Goal: Complete application form: Fill out and submit a form for a specific purpose

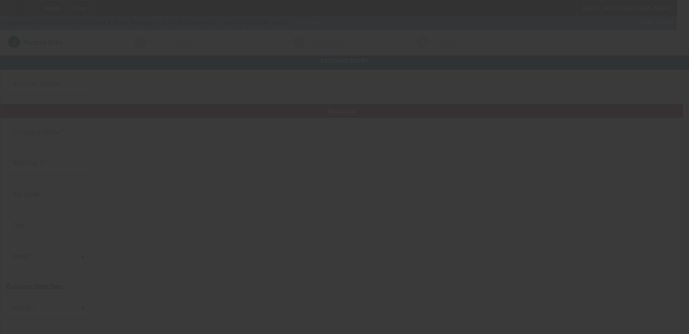
type input "8/10/2025"
type input "Durham & Sons Towing, LLC"
type input "5435 Pineland Rd"
type input "23234"
type input "North Chesterfield"
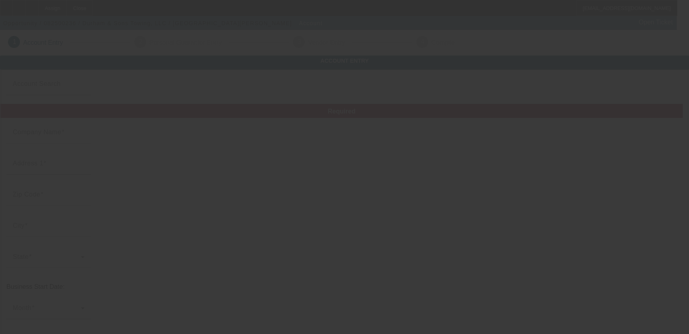
type input "(804) 837-1987"
type input "durhamtowing@gmail.com"
type input "Chesterfield"
type input "76-0770692"
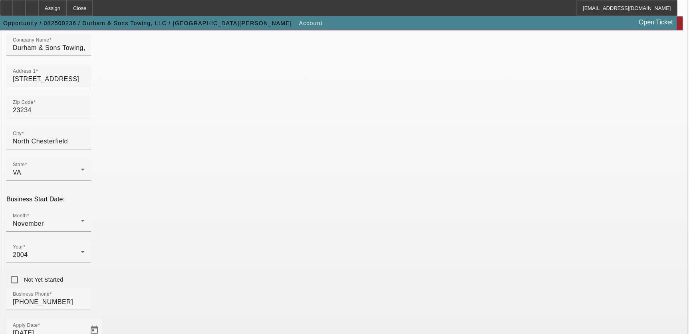
scroll to position [174, 0]
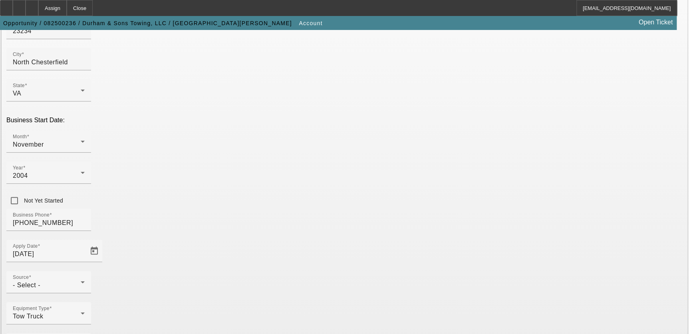
click at [81, 280] on div "- Select -" at bounding box center [47, 285] width 68 height 10
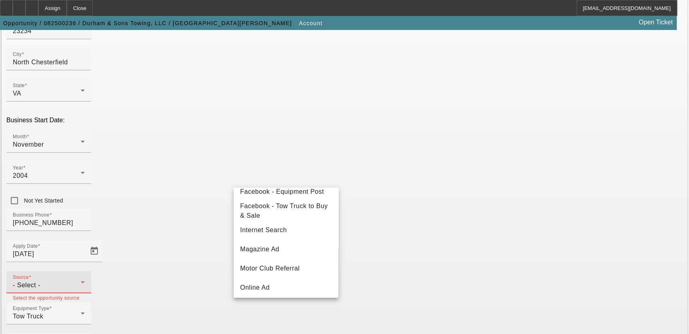
scroll to position [283, 0]
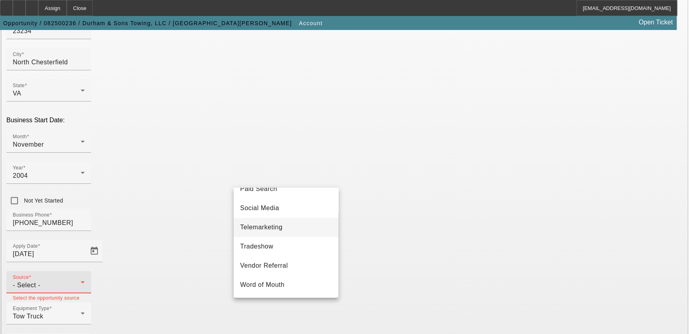
click at [284, 231] on mat-option "Telemarketing" at bounding box center [286, 227] width 105 height 19
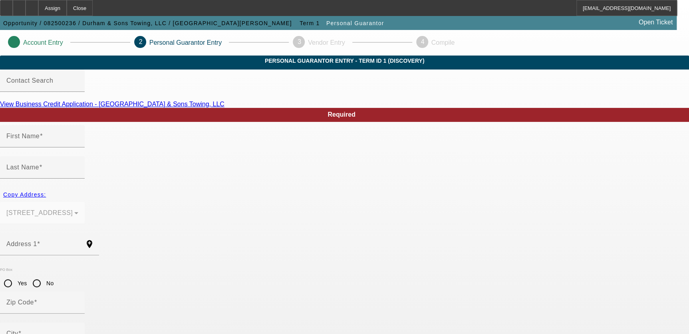
type input "Michael"
type input "Durham"
type input "5435 Pineland Rd"
radio input "true"
type input "23234"
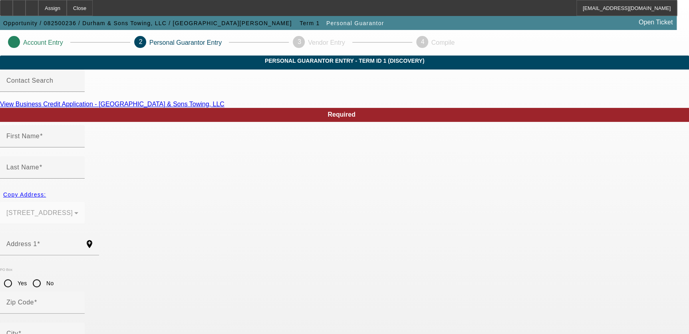
type input "North Chesterfield"
type input "(804) 837-1987"
type input "100"
type input "230-29-0333"
type input "durhamtowing@gmail.com"
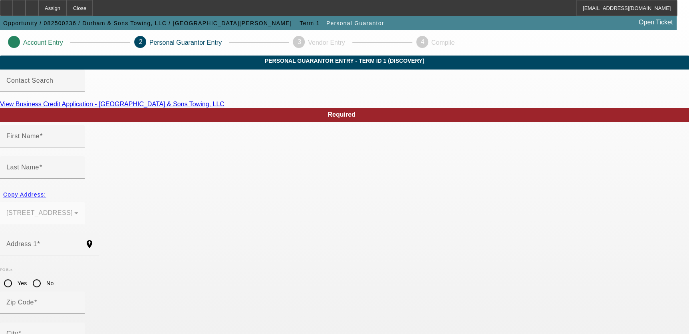
type input "S"
type input "(804) 271-0651"
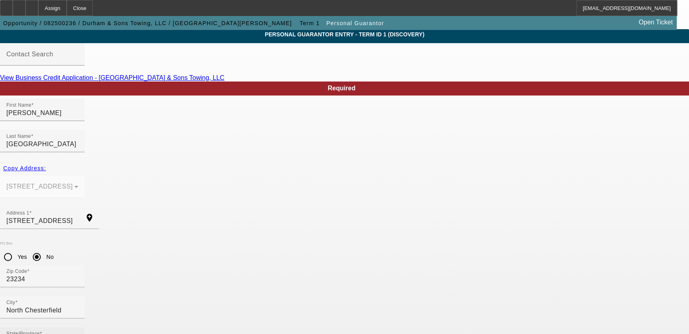
scroll to position [54, 0]
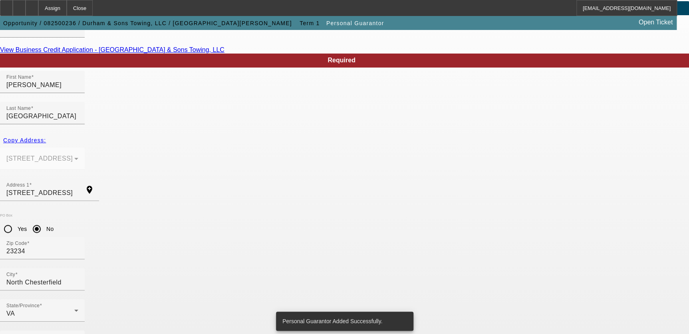
scroll to position [0, 0]
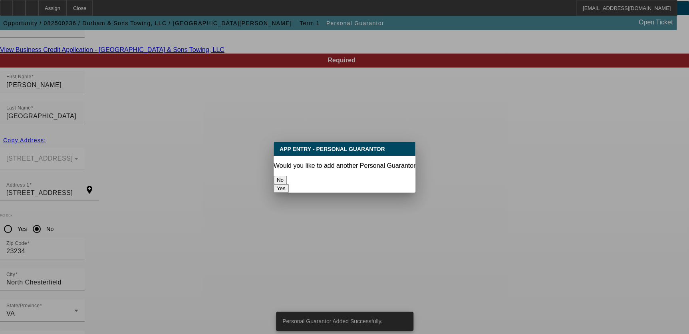
click at [287, 176] on button "No" at bounding box center [280, 180] width 13 height 8
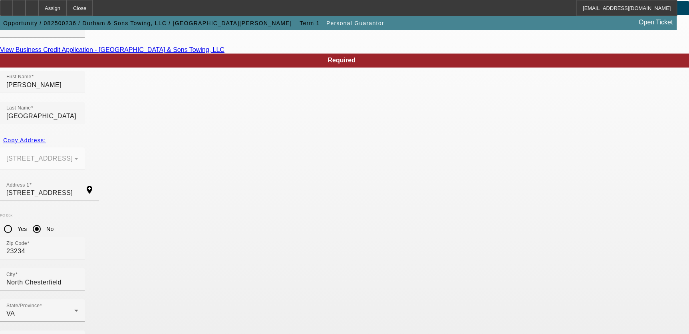
scroll to position [54, 0]
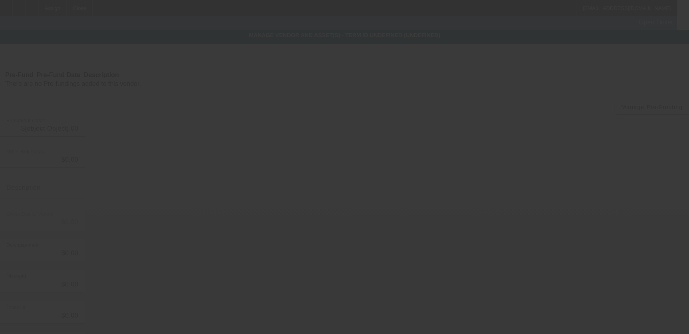
type input "$50,000.00"
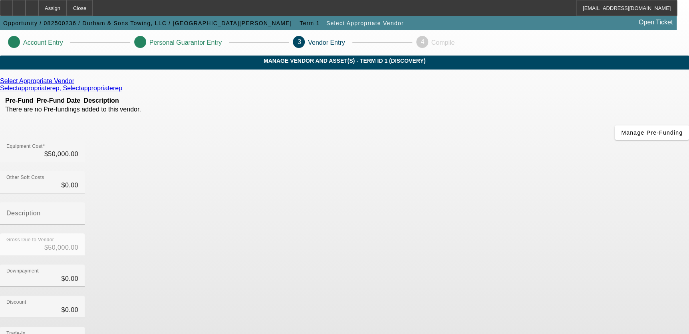
scroll to position [71, 0]
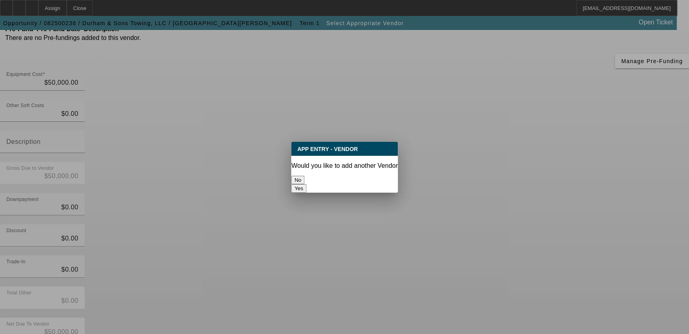
click at [304, 176] on button "No" at bounding box center [297, 180] width 13 height 8
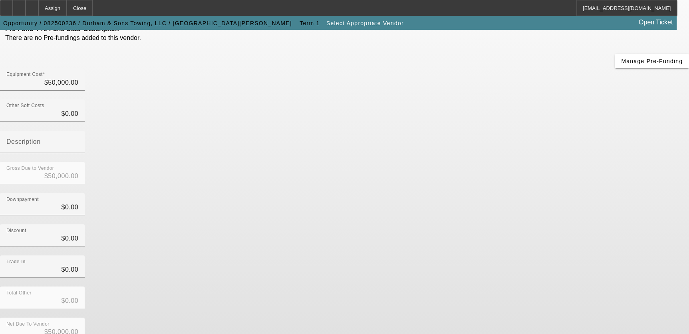
scroll to position [71, 0]
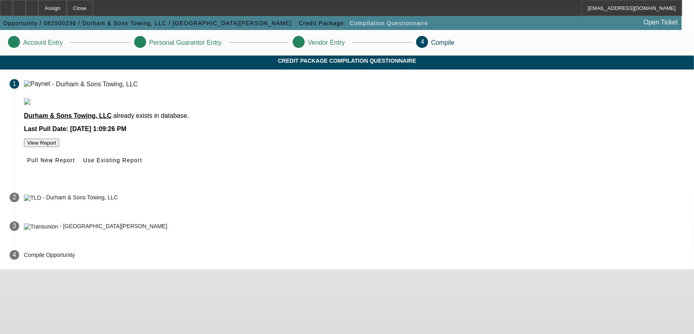
click at [59, 147] on button "View Report" at bounding box center [41, 143] width 35 height 8
click at [142, 163] on span "Use Existing Report" at bounding box center [112, 160] width 59 height 6
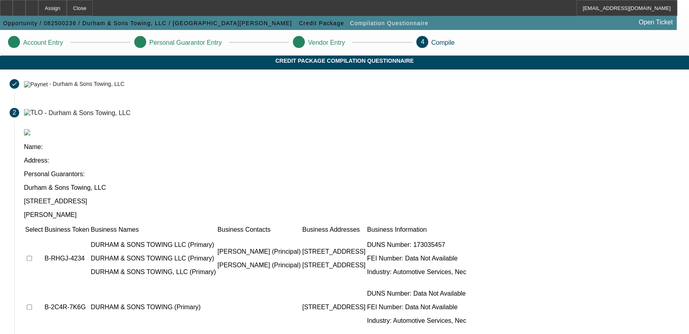
click at [43, 234] on td at bounding box center [34, 258] width 18 height 48
click at [32, 256] on input "checkbox" at bounding box center [29, 258] width 5 height 5
checkbox input "true"
click at [32, 304] on input "checkbox" at bounding box center [29, 306] width 5 height 5
checkbox input "true"
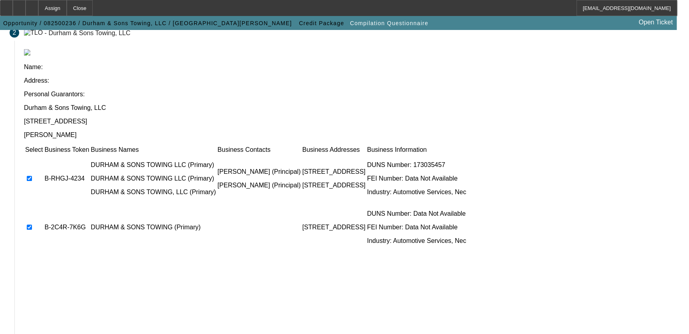
scroll to position [135, 0]
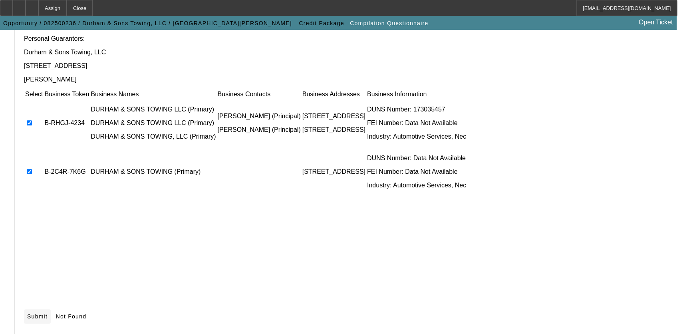
click at [27, 313] on icon at bounding box center [27, 316] width 0 height 6
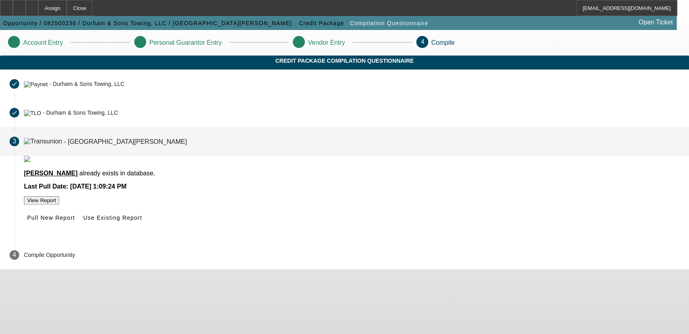
scroll to position [0, 0]
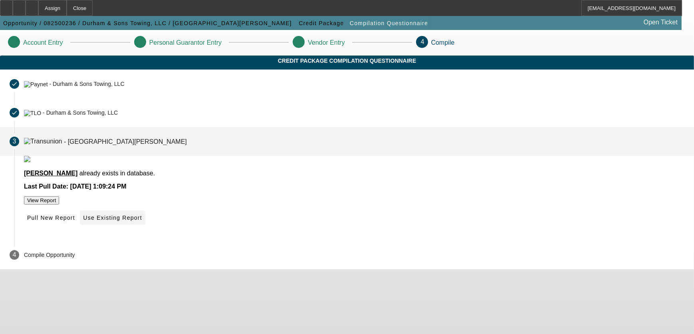
click at [142, 221] on span "Use Existing Report" at bounding box center [112, 217] width 59 height 6
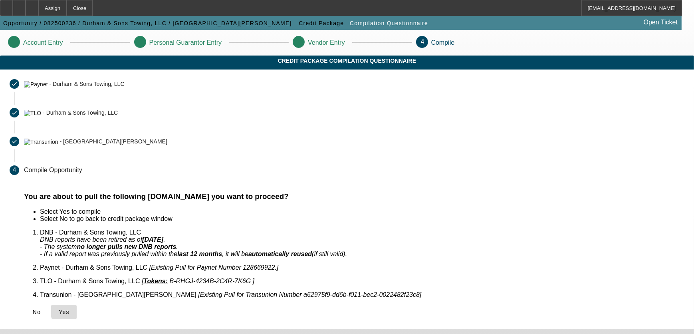
click at [69, 309] on span "Yes" at bounding box center [64, 312] width 11 height 6
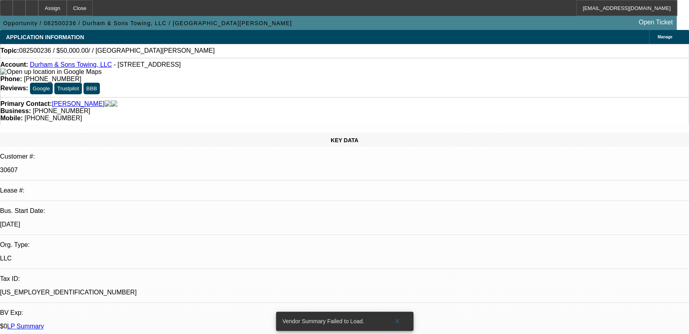
select select "0"
select select "2"
select select "0.1"
select select "1"
select select "2"
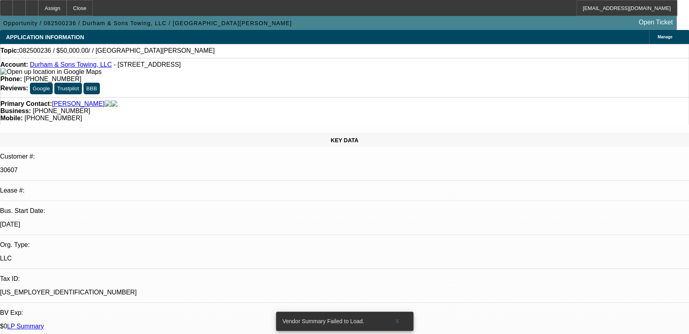
select select "4"
click at [404, 312] on span at bounding box center [398, 320] width 26 height 19
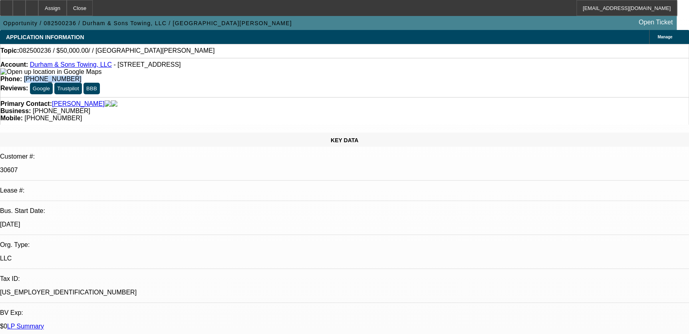
drag, startPoint x: 254, startPoint y: 66, endPoint x: 299, endPoint y: 61, distance: 45.4
click at [299, 61] on div "Account: Durham & Sons Towing, LLC - 5435 Pineland Rd, North Chesterfield, VA 2…" at bounding box center [344, 77] width 689 height 39
copy span "[PHONE_NUMBER]"
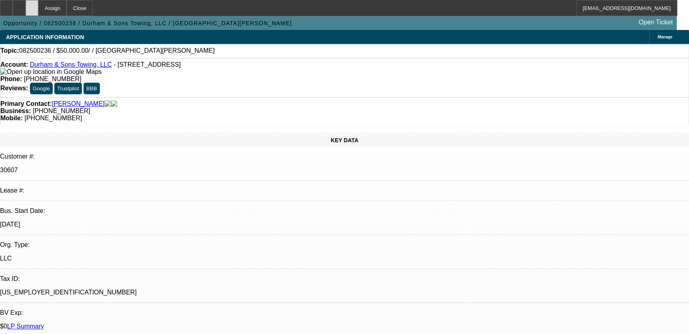
click at [38, 7] on div at bounding box center [32, 8] width 13 height 16
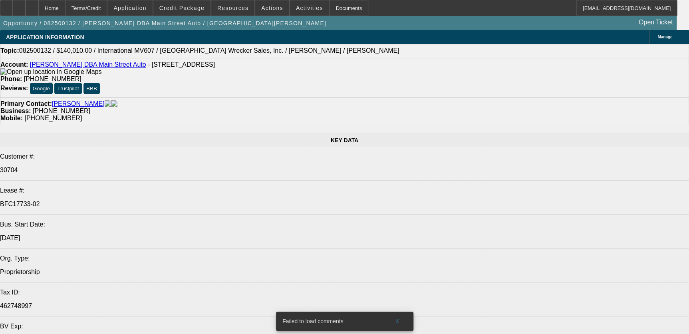
select select "0"
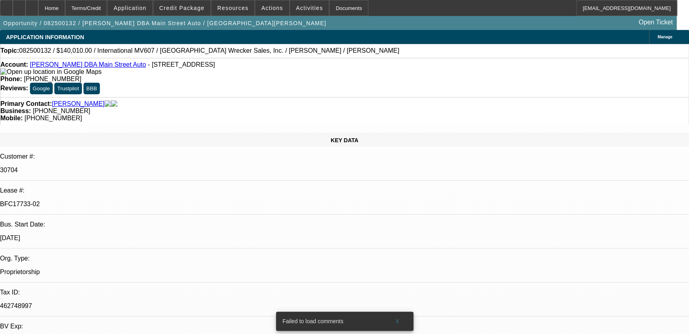
select select "0"
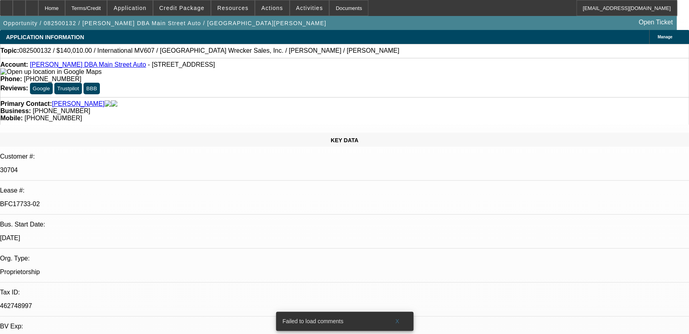
select select "0"
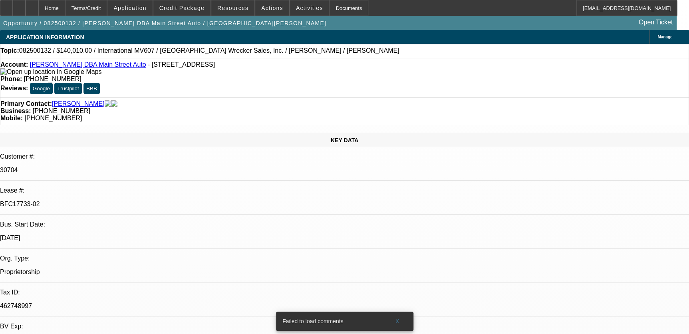
select select "0"
select select "1"
select select "2"
select select "6"
select select "1"
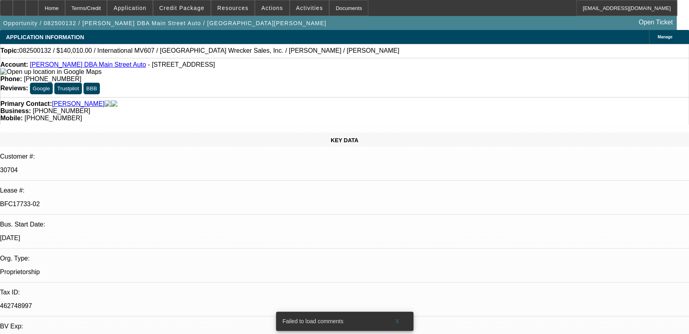
select select "2"
select select "6"
select select "1"
select select "2"
select select "6"
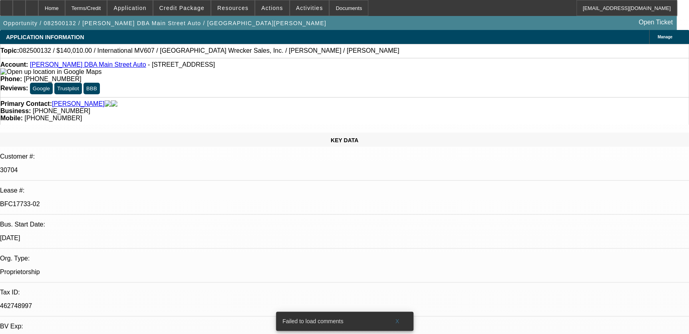
select select "1"
select select "6"
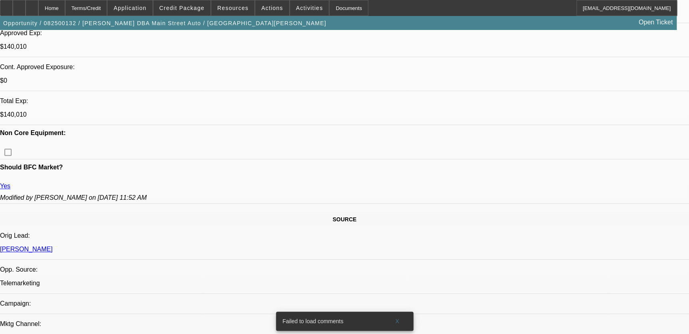
scroll to position [617, 0]
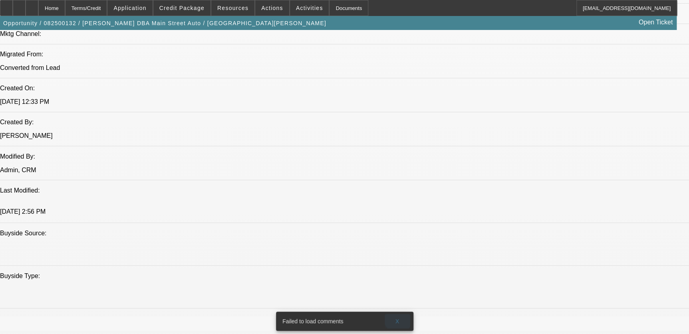
click at [398, 318] on span "X" at bounding box center [397, 321] width 4 height 6
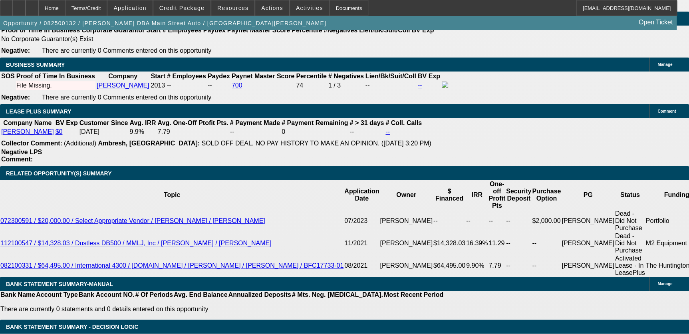
scroll to position [1301, 0]
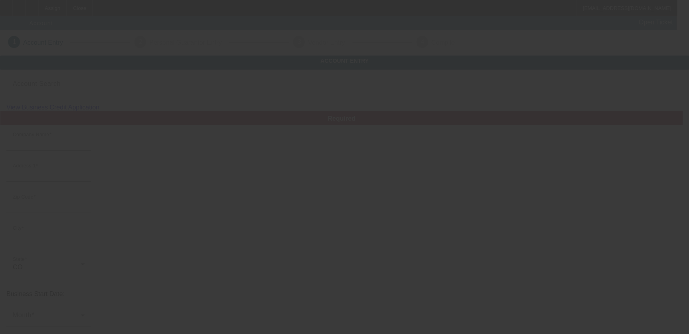
type input "TRUE ROADSIDE LTD"
type input "[STREET_ADDRESS]"
type input "80012"
type input "Aurora"
type input "[PHONE_NUMBER]"
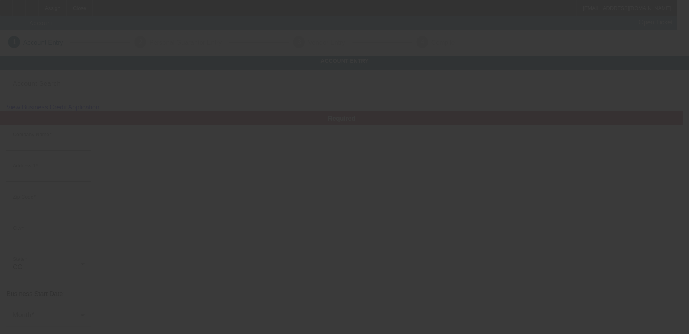
type input "[EMAIL_ADDRESS][DOMAIN_NAME]"
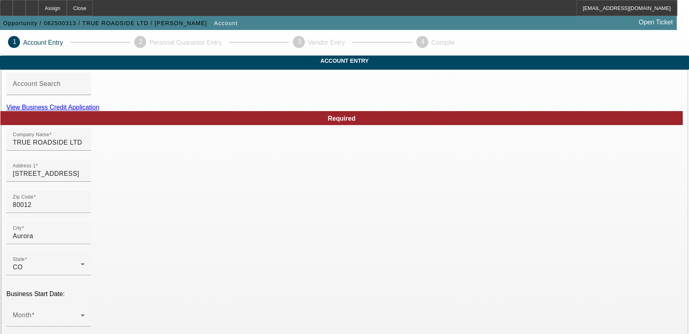
type input "[DATE]"
click at [99, 111] on link "View Business Credit Application" at bounding box center [52, 107] width 93 height 7
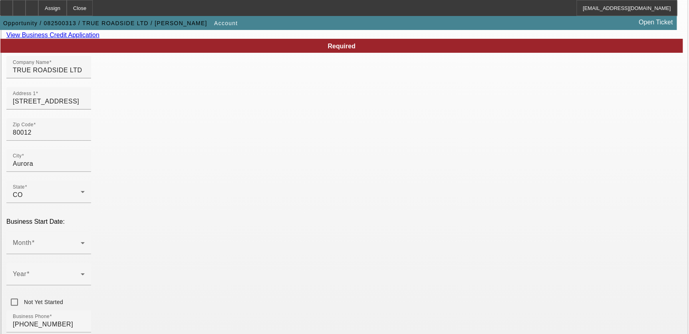
scroll to position [174, 0]
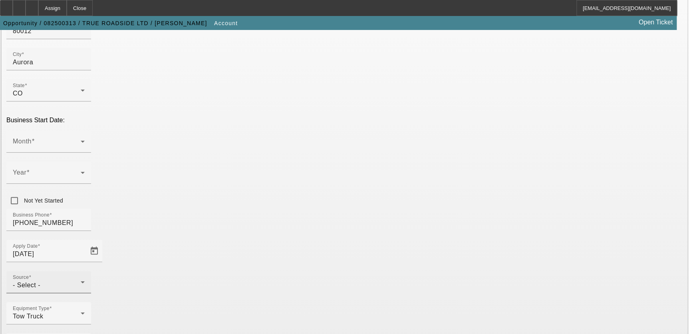
click at [40, 281] on span "- Select -" at bounding box center [27, 284] width 28 height 7
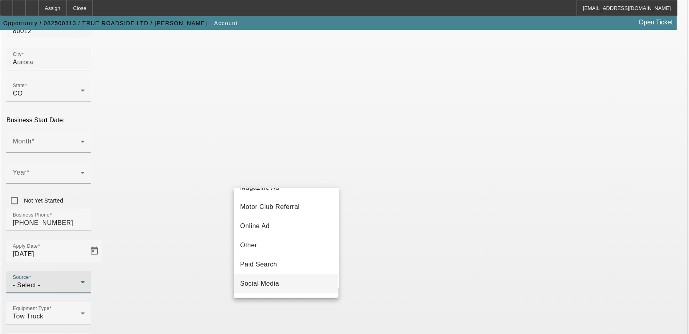
scroll to position [218, 0]
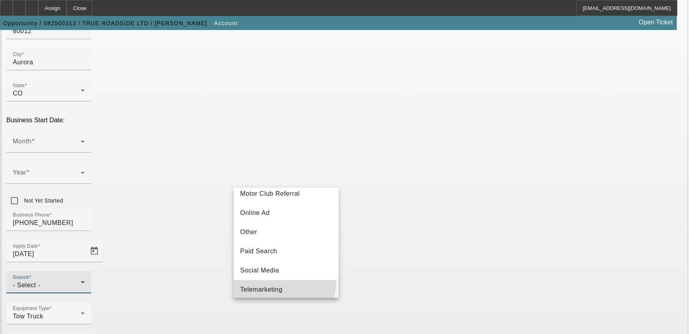
click at [283, 287] on mat-option "Telemarketing" at bounding box center [286, 289] width 105 height 19
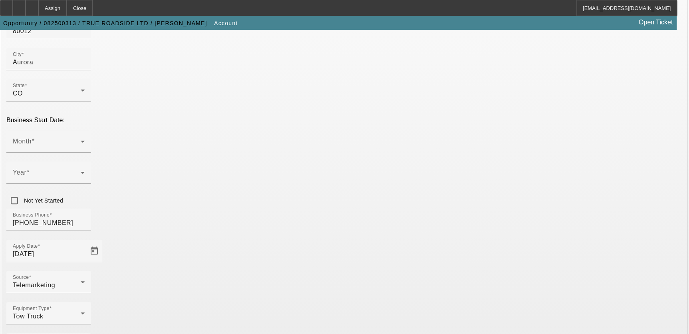
drag, startPoint x: 393, startPoint y: 295, endPoint x: 376, endPoint y: 291, distance: 17.7
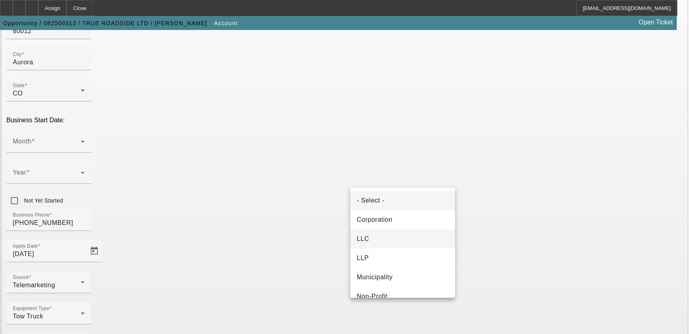
click at [403, 238] on mat-option "LLC" at bounding box center [402, 238] width 105 height 19
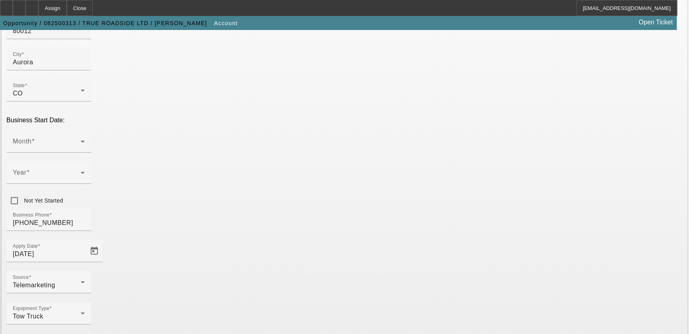
click at [85, 130] on div "Month" at bounding box center [49, 141] width 72 height 22
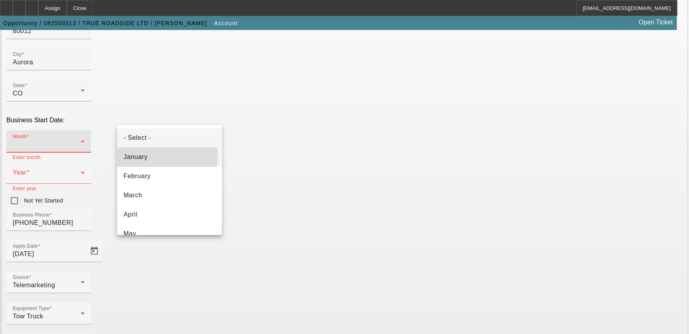
click at [164, 155] on mat-option "January" at bounding box center [169, 156] width 105 height 19
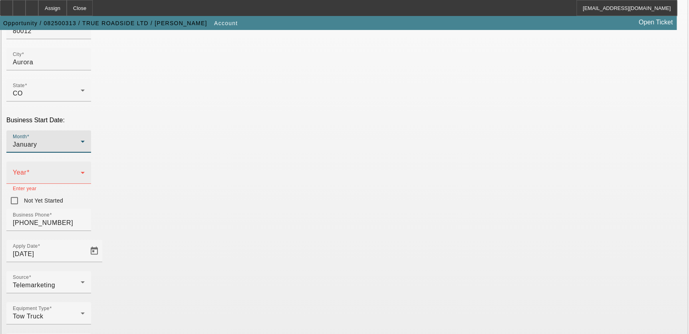
click at [26, 169] on mat-label "Year" at bounding box center [20, 172] width 14 height 7
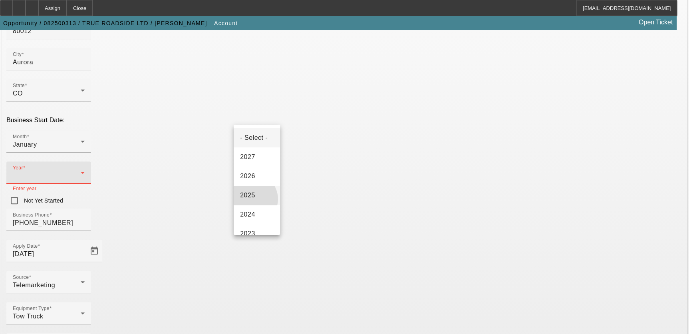
click at [252, 199] on span "2025" at bounding box center [247, 195] width 15 height 10
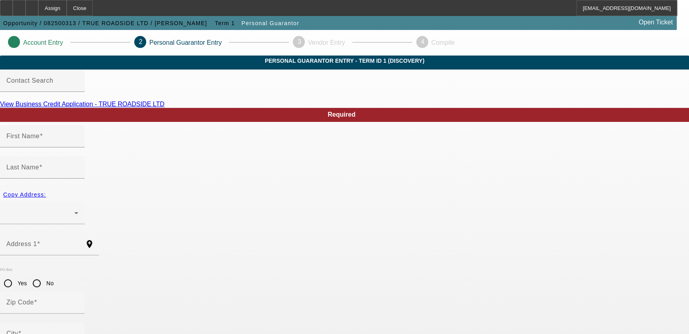
type input "Otto"
type input "Perez"
radio input "true"
type input "[PHONE_NUMBER]"
type input "590-31-9200"
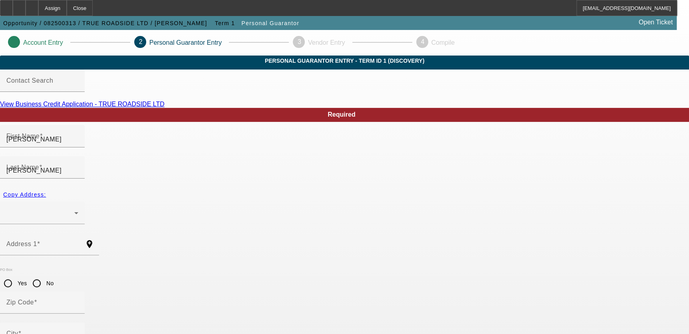
type input "[EMAIL_ADDRESS][DOMAIN_NAME]"
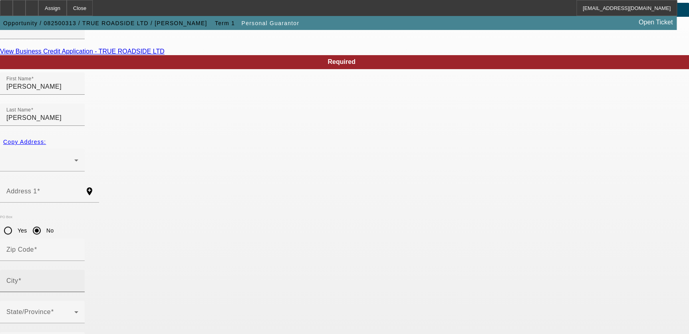
scroll to position [54, 0]
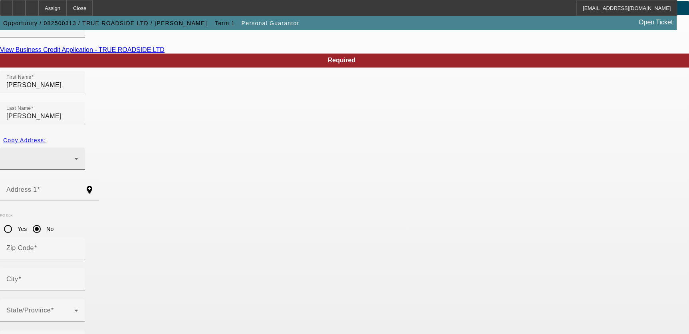
click at [85, 147] on div at bounding box center [42, 158] width 85 height 22
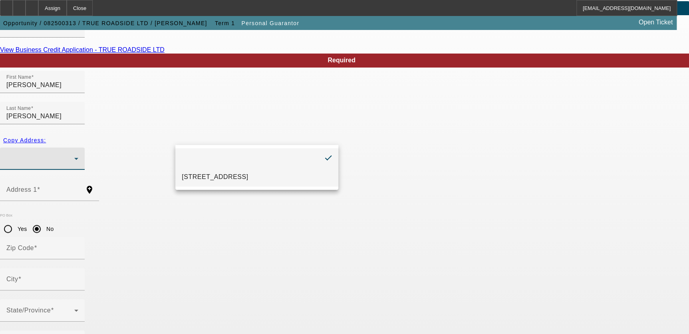
click at [208, 172] on span "11746 E Dakota Ave Aurora, CO 80012" at bounding box center [215, 177] width 66 height 10
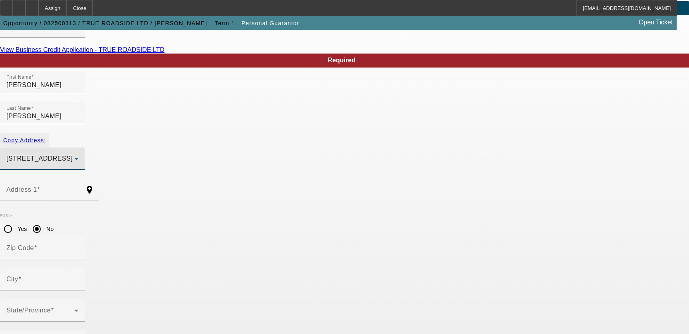
click at [46, 137] on span "Copy Address:" at bounding box center [24, 140] width 43 height 6
type input "[STREET_ADDRESS]"
radio input "false"
type input "80012"
type input "Aurora"
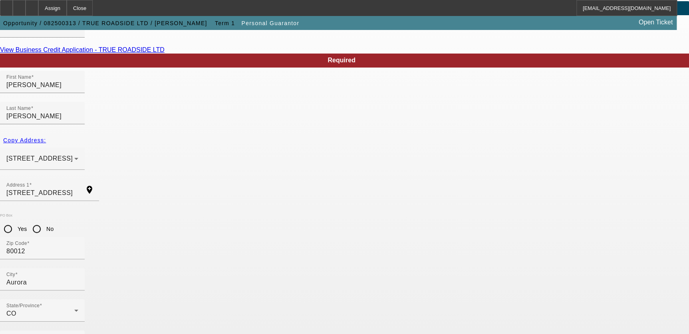
click at [45, 221] on input "No" at bounding box center [37, 229] width 16 height 16
radio input "true"
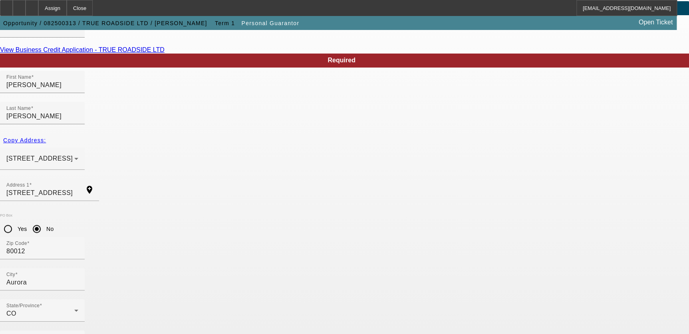
type input "100"
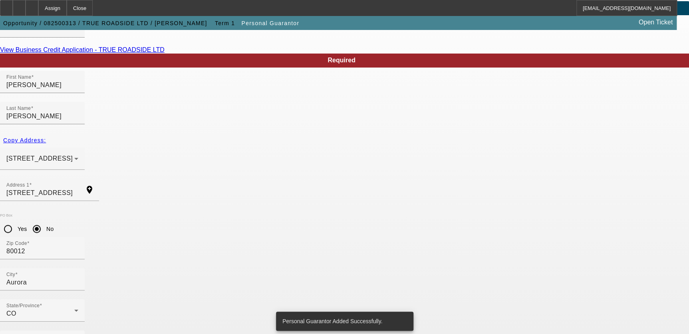
scroll to position [0, 0]
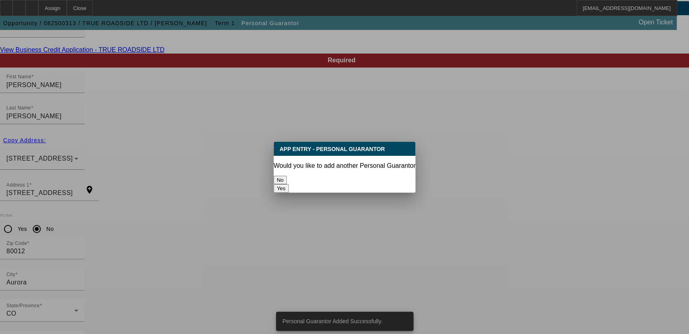
click at [343, 179] on div "No" at bounding box center [345, 180] width 142 height 8
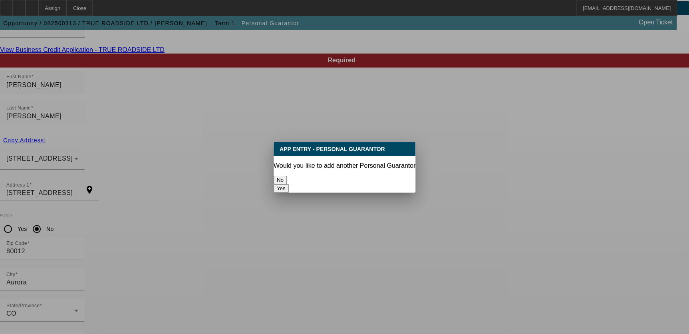
click at [287, 176] on button "No" at bounding box center [280, 180] width 13 height 8
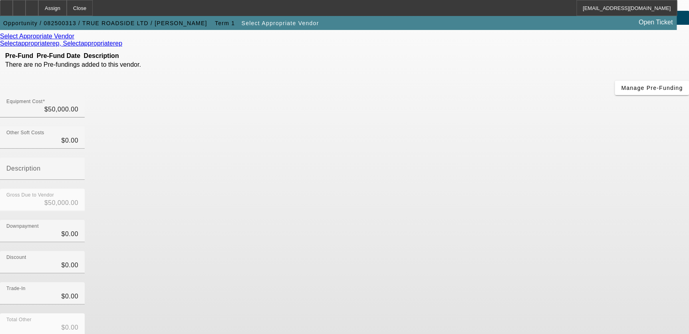
scroll to position [71, 0]
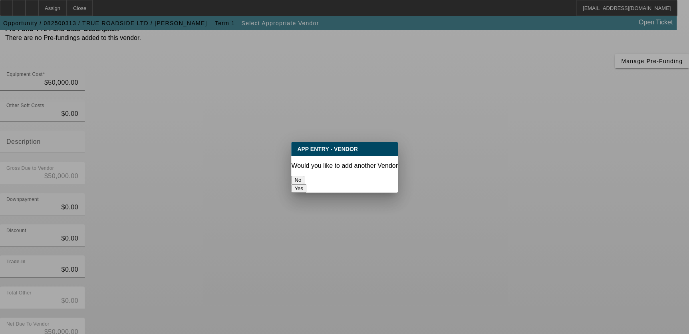
click at [304, 176] on button "No" at bounding box center [297, 180] width 13 height 8
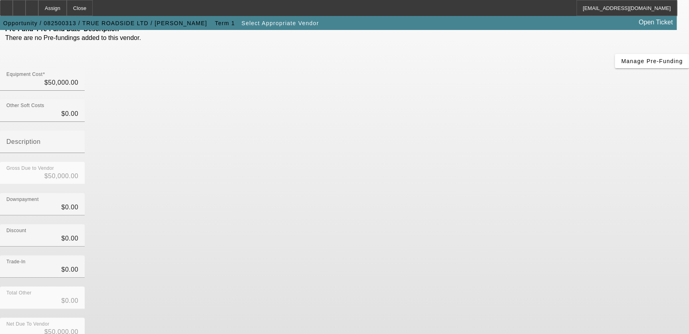
scroll to position [71, 0]
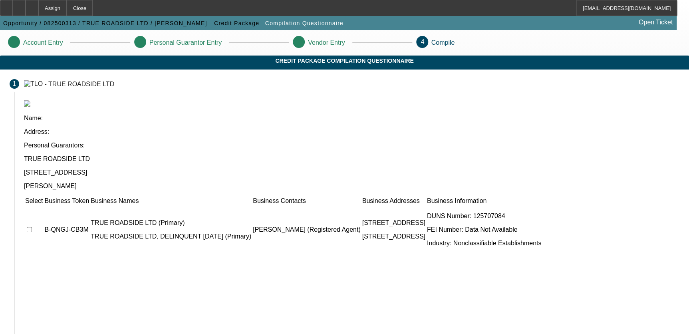
click at [32, 227] on input "checkbox" at bounding box center [29, 229] width 5 height 5
checkbox input "true"
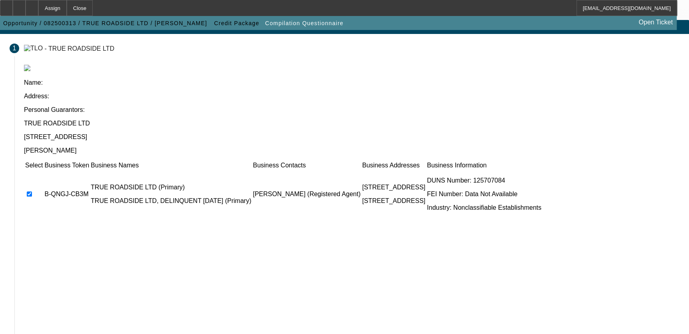
scroll to position [77, 0]
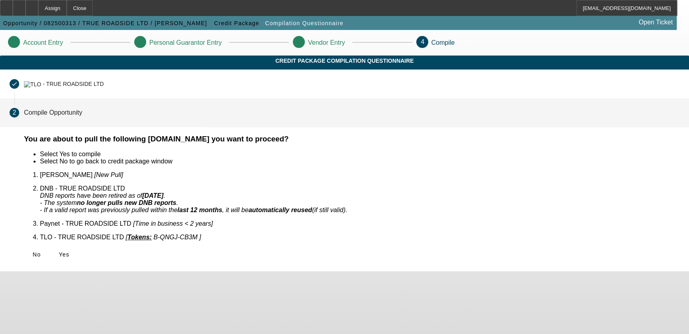
scroll to position [0, 0]
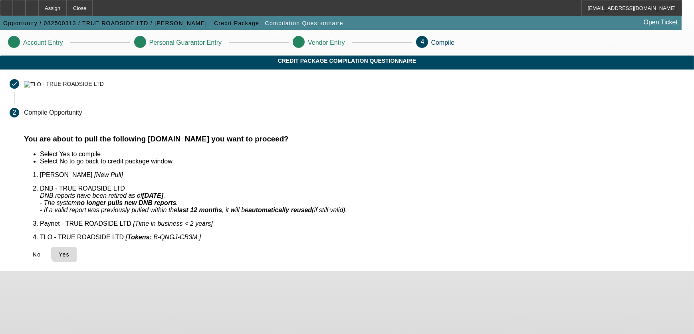
click at [69, 251] on span "Yes" at bounding box center [64, 254] width 11 height 6
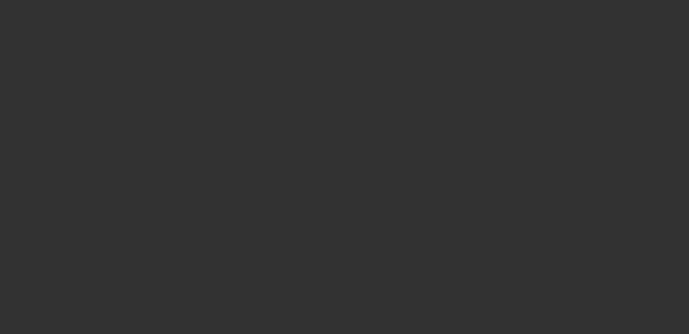
click at [461, 18] on div at bounding box center [344, 167] width 689 height 334
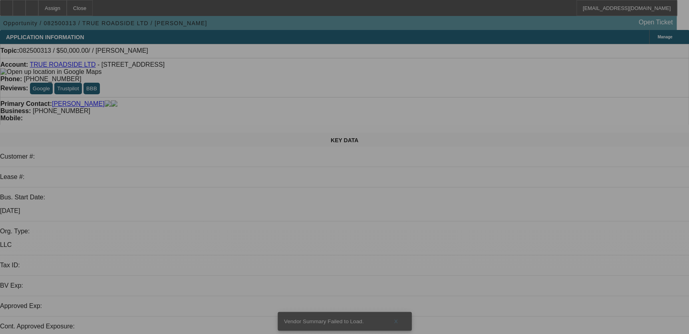
select select "0"
select select "2"
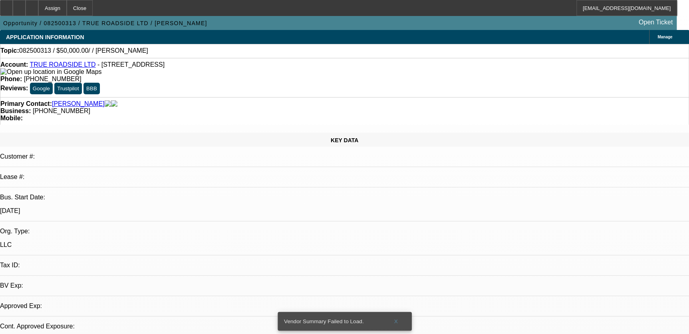
select select "0.1"
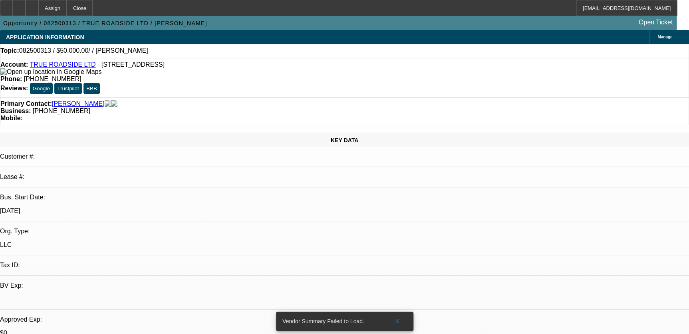
select select "1"
select select "2"
select select "4"
click at [399, 316] on span at bounding box center [398, 320] width 26 height 19
click at [394, 317] on span at bounding box center [398, 320] width 26 height 19
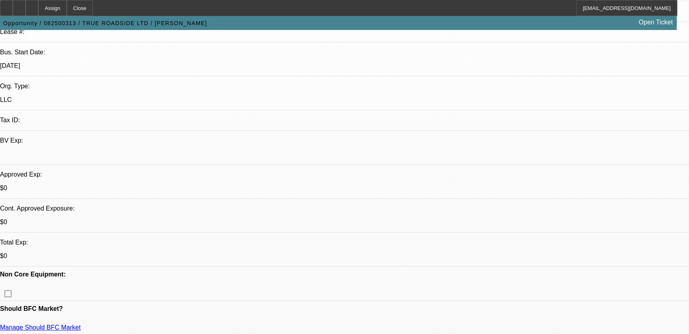
scroll to position [290, 0]
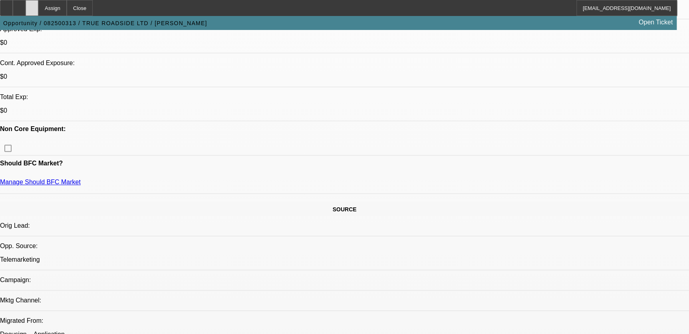
click at [32, 5] on icon at bounding box center [32, 5] width 0 height 0
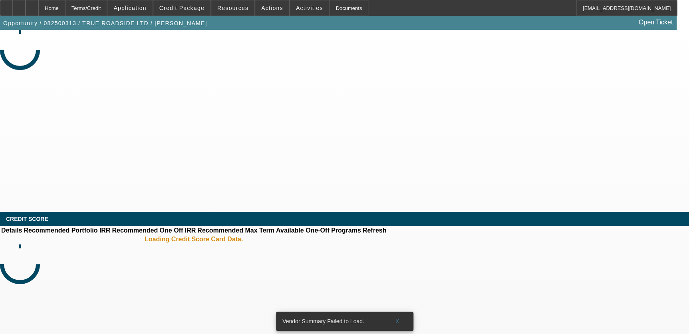
select select "0"
select select "2"
select select "0.1"
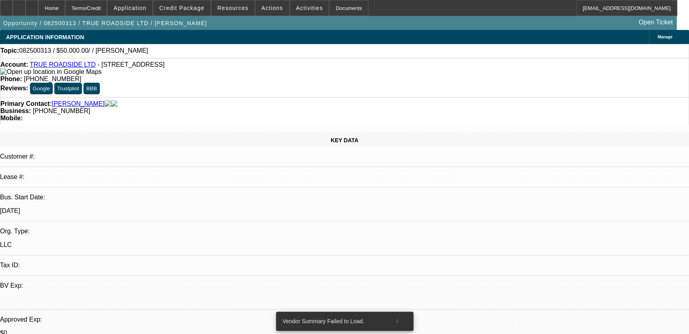
select select "1"
select select "2"
select select "4"
click at [400, 312] on span at bounding box center [398, 320] width 26 height 19
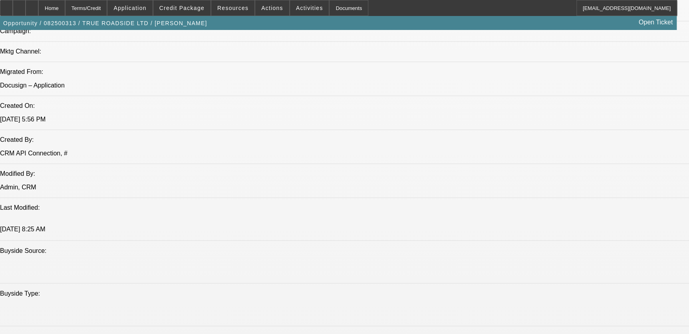
scroll to position [690, 0]
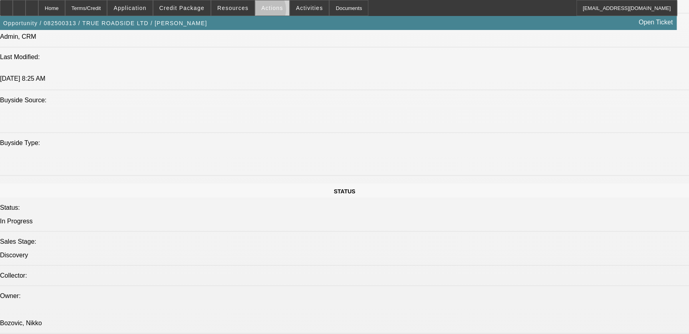
click at [258, 11] on span at bounding box center [272, 7] width 34 height 19
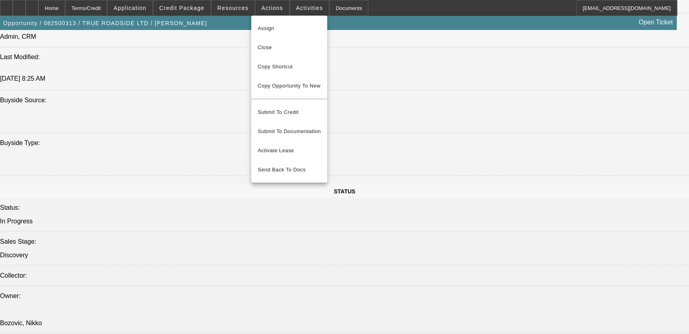
click at [302, 8] on div at bounding box center [344, 167] width 689 height 334
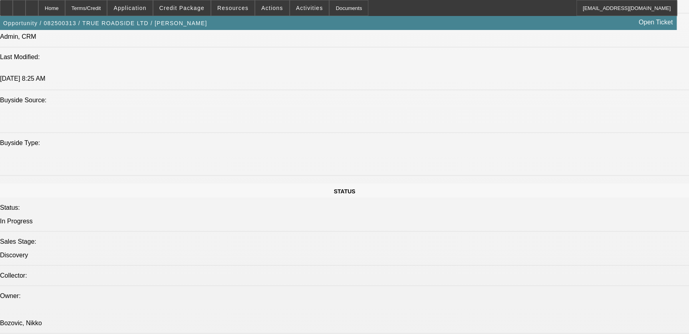
click at [302, 8] on span "Activities" at bounding box center [309, 8] width 27 height 6
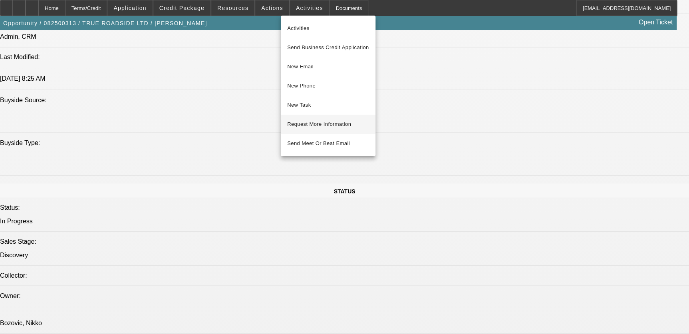
click at [307, 127] on span "Request More Information" at bounding box center [328, 124] width 82 height 10
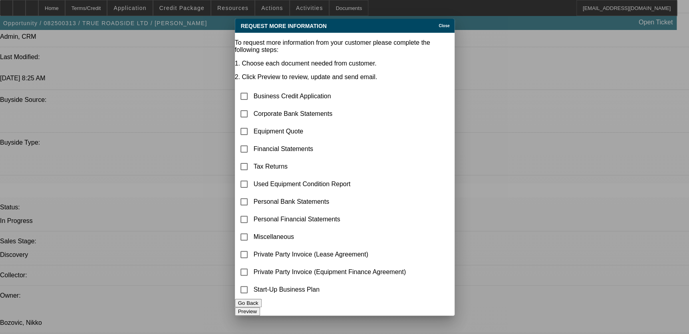
scroll to position [0, 0]
click at [252, 123] on input "checkbox" at bounding box center [244, 131] width 16 height 16
checkbox input "true"
click at [252, 106] on input "checkbox" at bounding box center [244, 114] width 16 height 16
checkbox input "true"
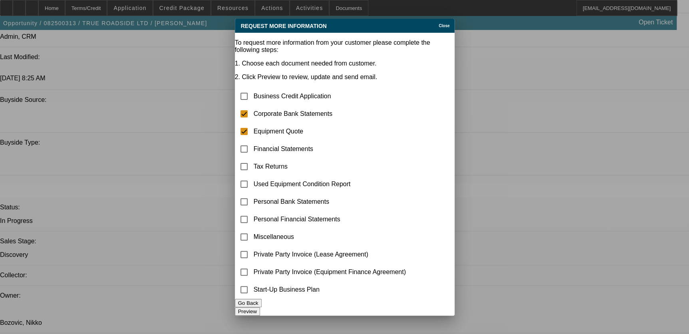
click at [260, 307] on button "Preview" at bounding box center [247, 311] width 25 height 8
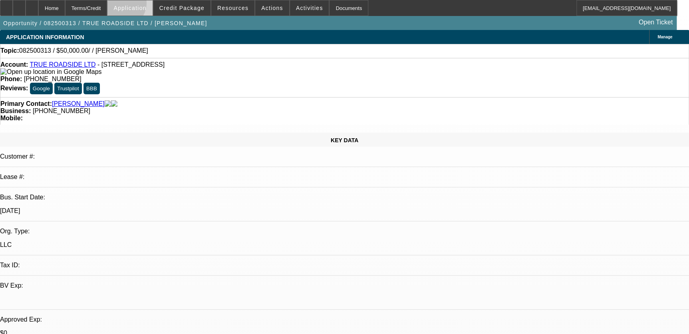
click at [140, 5] on span "Application" at bounding box center [129, 8] width 33 height 6
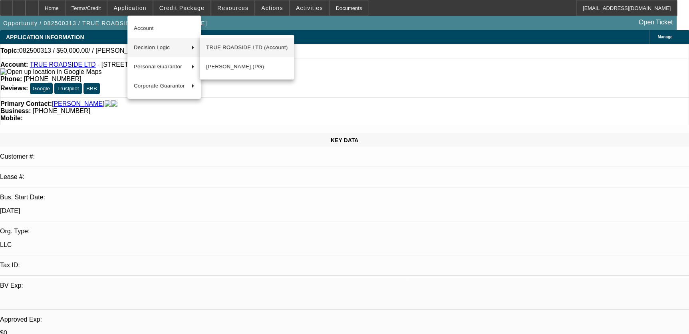
click at [218, 51] on span "TRUE ROADSIDE LTD (Account)" at bounding box center [246, 48] width 81 height 10
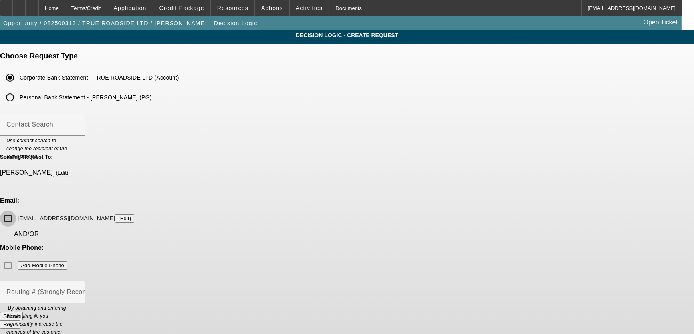
click at [16, 210] on input "trueroadsideltd@gmail.com (Edit)" at bounding box center [8, 218] width 16 height 16
click at [23, 312] on button "Submit" at bounding box center [11, 316] width 23 height 8
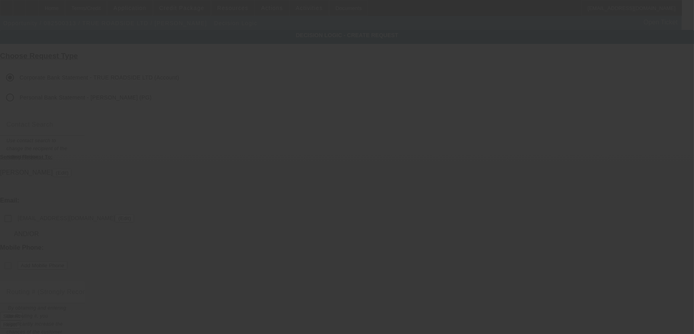
checkbox input "false"
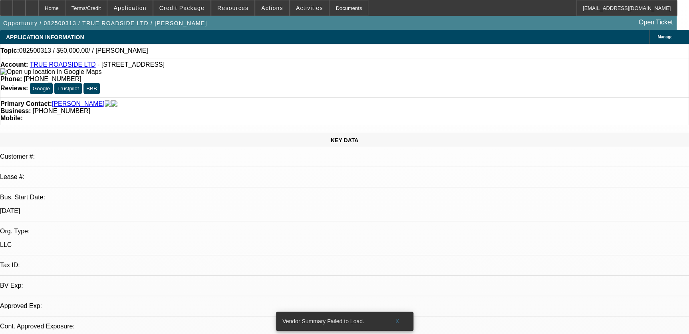
select select "0"
select select "2"
select select "0.1"
select select "4"
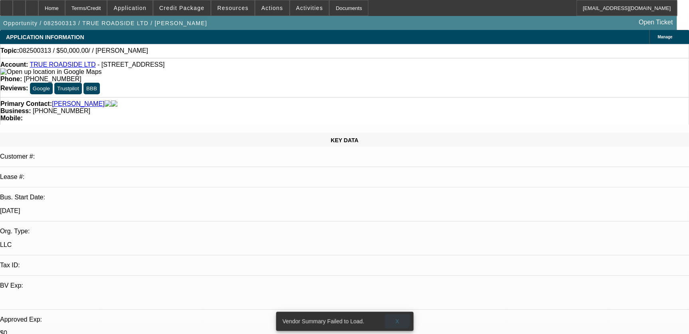
click at [394, 312] on span at bounding box center [398, 320] width 26 height 19
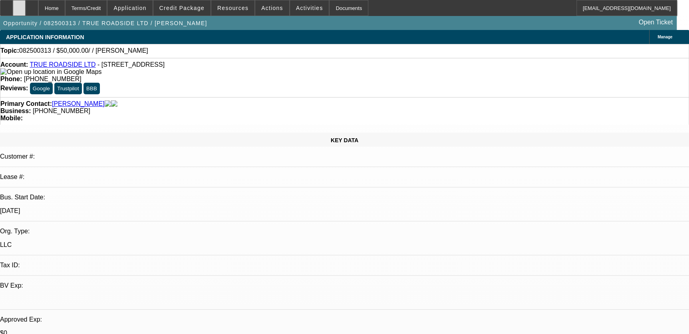
click at [26, 1] on div at bounding box center [19, 8] width 13 height 16
click at [201, 4] on span at bounding box center [181, 7] width 57 height 19
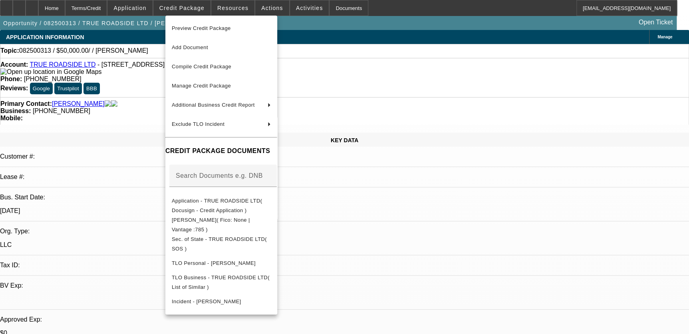
click at [482, 303] on div at bounding box center [344, 167] width 689 height 334
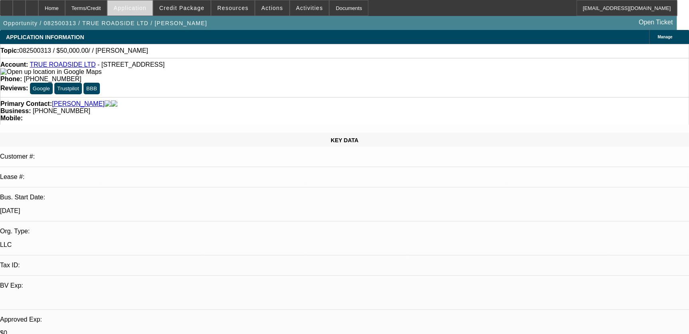
click at [146, 7] on span "Application" at bounding box center [129, 8] width 33 height 6
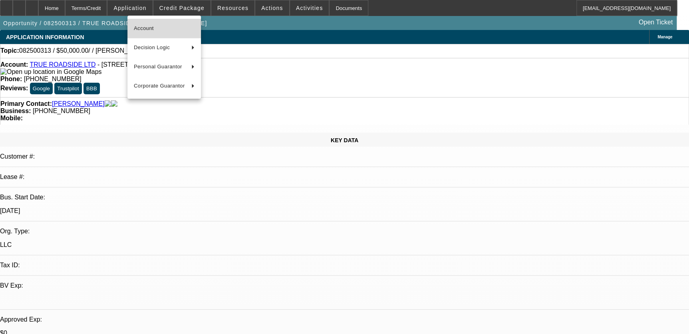
click at [173, 33] on button "Account" at bounding box center [163, 28] width 73 height 19
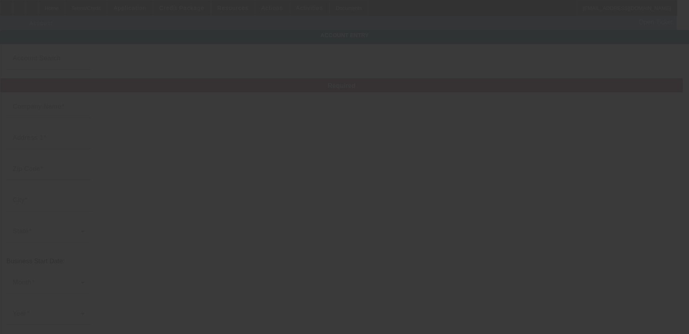
type input "TRUE ROADSIDE LTD"
type input "11746 E Dakota Ave"
type input "80012"
type input "Aurora"
type input "(970) 426-3119"
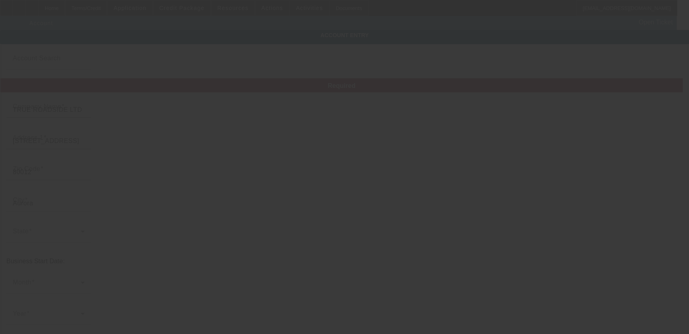
type input "ottotrueroad@gmail.com"
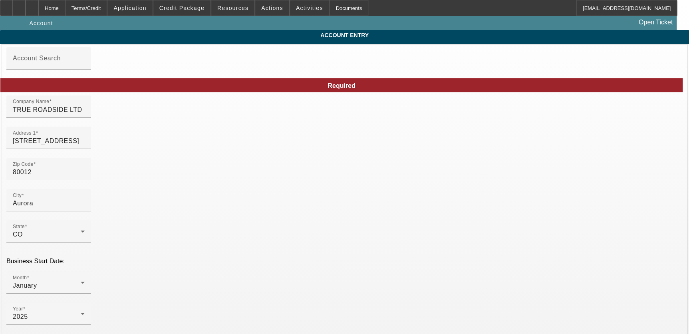
type input "8/12/2025"
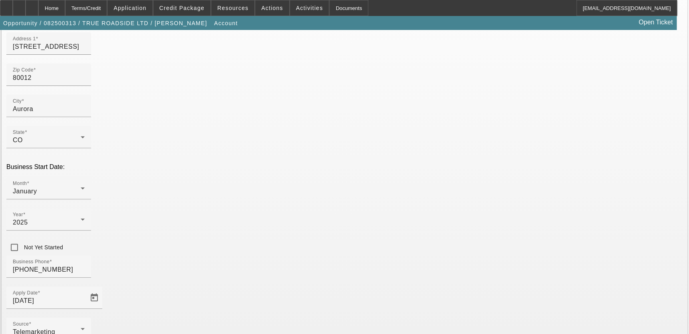
scroll to position [109, 0]
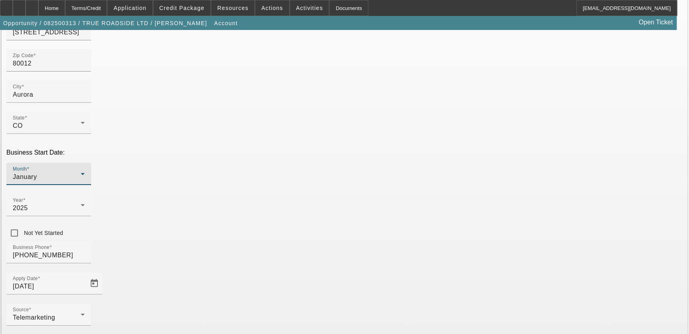
click at [81, 172] on div "January" at bounding box center [47, 177] width 68 height 10
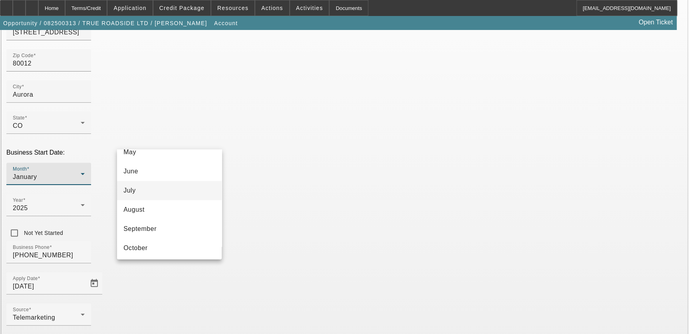
scroll to position [145, 0]
click at [182, 185] on mat-option "September" at bounding box center [169, 189] width 105 height 19
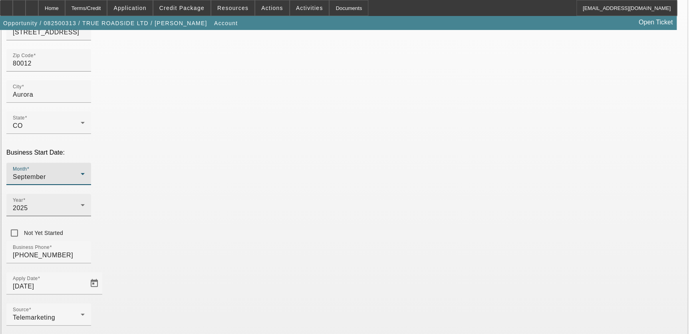
click at [28, 204] on span "2025" at bounding box center [20, 207] width 15 height 7
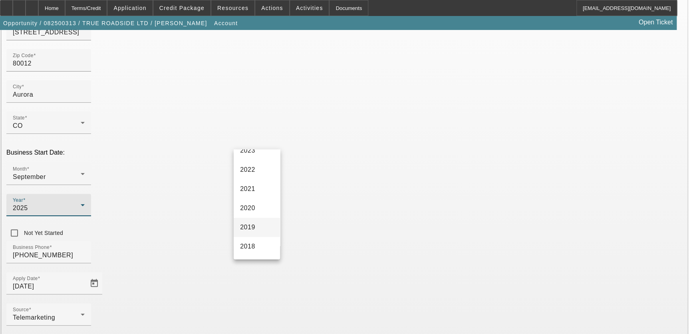
scroll to position [109, 0]
click at [260, 207] on mat-option "2020" at bounding box center [257, 206] width 46 height 19
click at [309, 241] on div "Business Phone (970) 426-3119" at bounding box center [344, 256] width 676 height 31
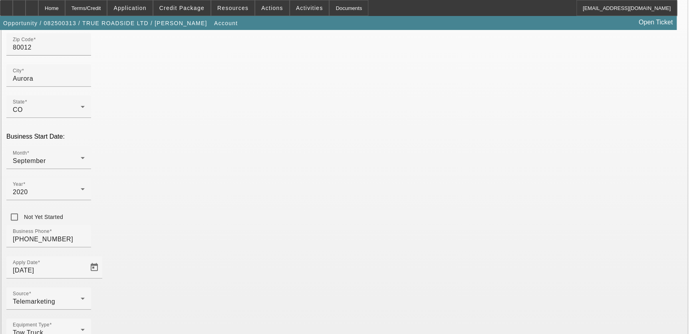
scroll to position [133, 0]
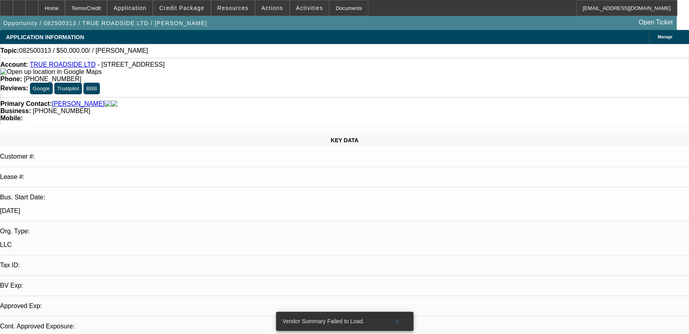
select select "0"
select select "2"
select select "0.1"
select select "4"
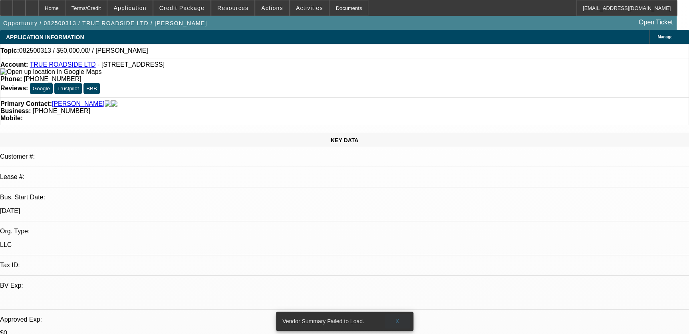
click at [394, 311] on span at bounding box center [398, 320] width 26 height 19
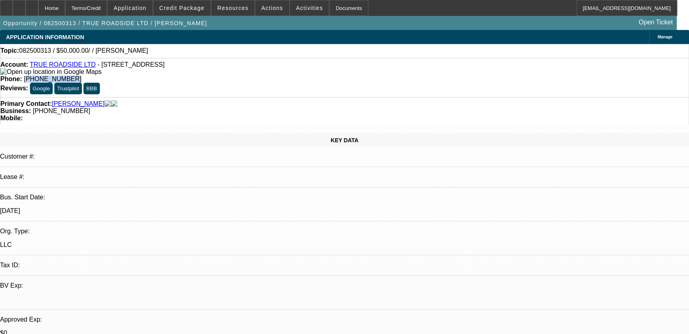
drag, startPoint x: 256, startPoint y: 66, endPoint x: 307, endPoint y: 69, distance: 51.2
click at [311, 75] on div "Phone: (970) 426-3119" at bounding box center [344, 78] width 688 height 7
drag, startPoint x: 307, startPoint y: 69, endPoint x: 264, endPoint y: 68, distance: 43.1
click at [81, 75] on span "(970) 426-3119" at bounding box center [52, 78] width 57 height 7
drag, startPoint x: 260, startPoint y: 67, endPoint x: 314, endPoint y: 67, distance: 54.3
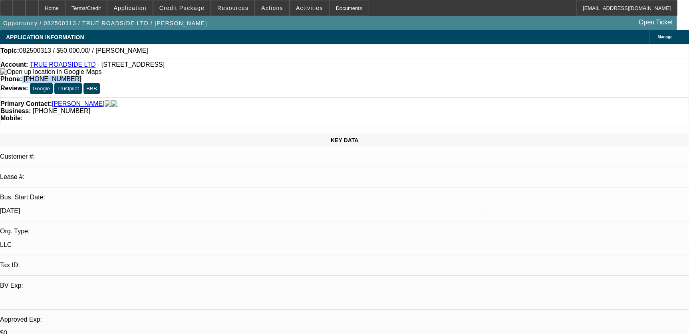
click at [314, 75] on div "Phone: (970) 426-3119" at bounding box center [344, 78] width 688 height 7
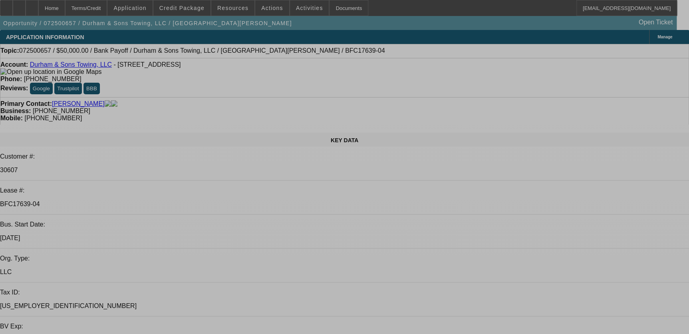
select select "0"
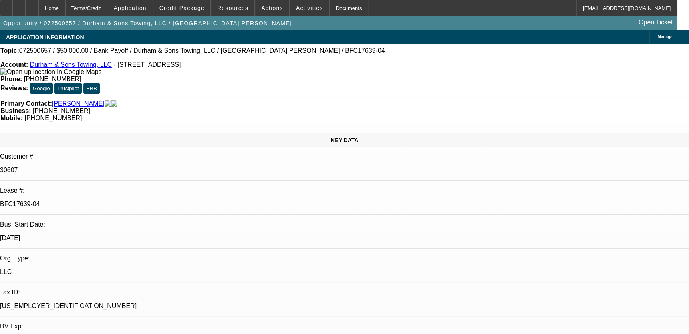
select select "0"
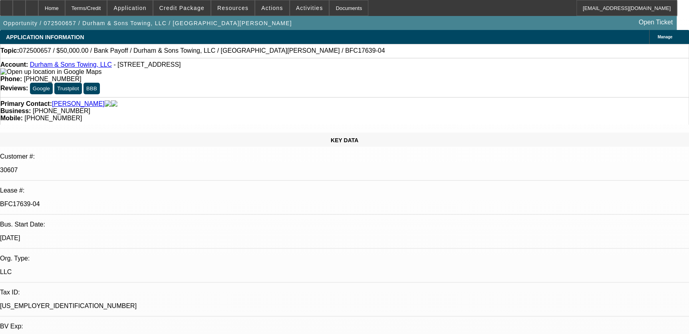
select select "0"
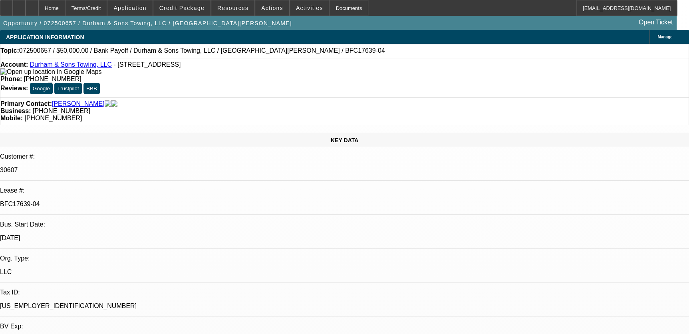
select select "1"
select select "2"
select select "6"
select select "1"
select select "2"
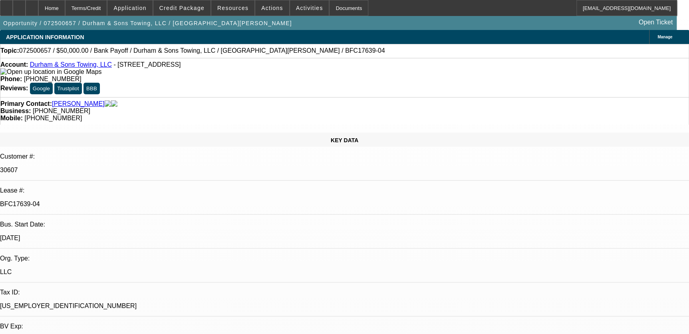
select select "6"
select select "1"
select select "6"
select select "1"
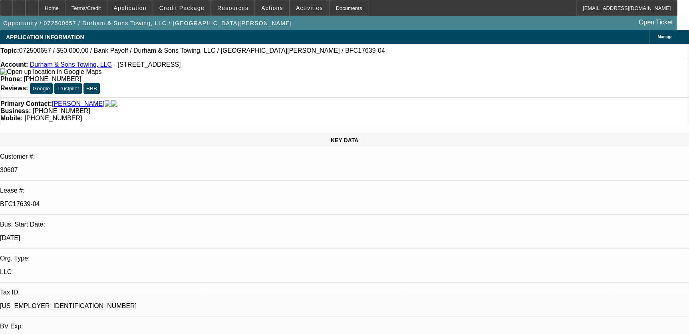
select select "2"
select select "6"
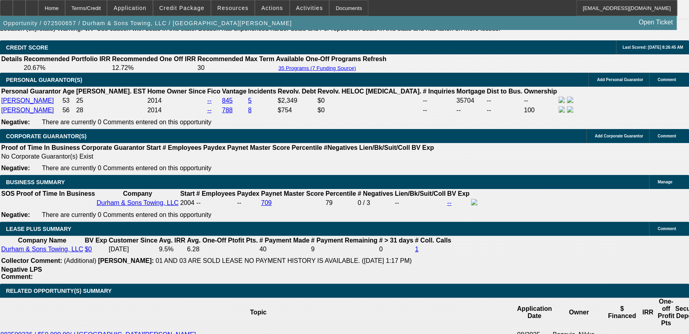
scroll to position [1234, 0]
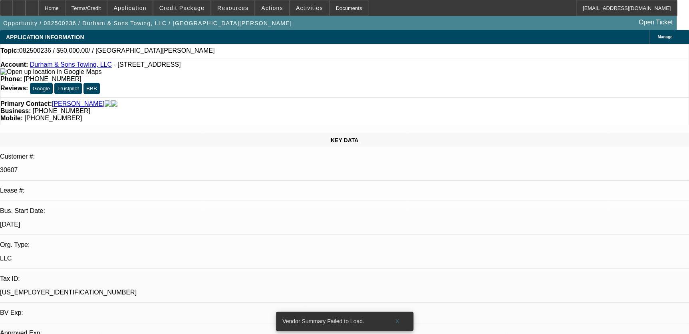
select select "0"
select select "2"
select select "0.1"
select select "1"
select select "2"
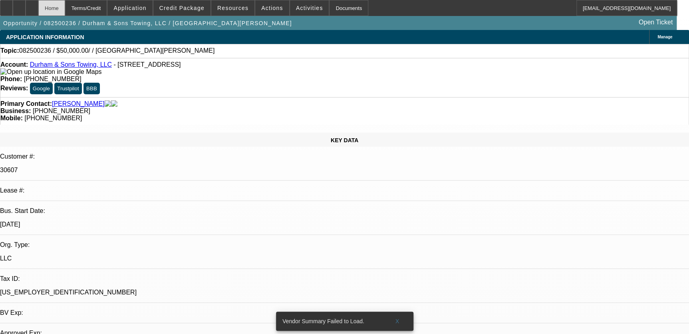
select select "4"
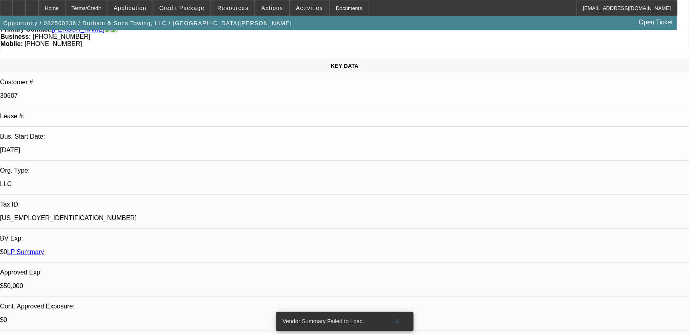
scroll to position [290, 0]
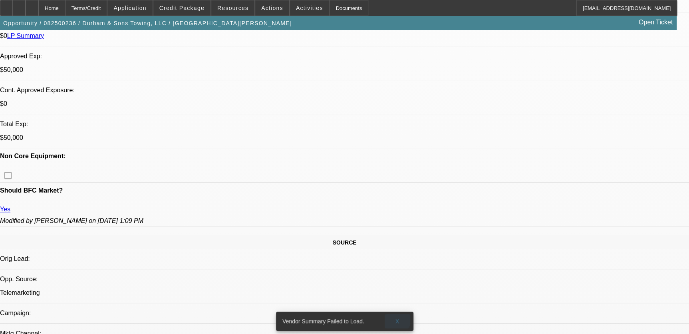
click at [393, 312] on span at bounding box center [398, 320] width 26 height 19
